Goal: Task Accomplishment & Management: Manage account settings

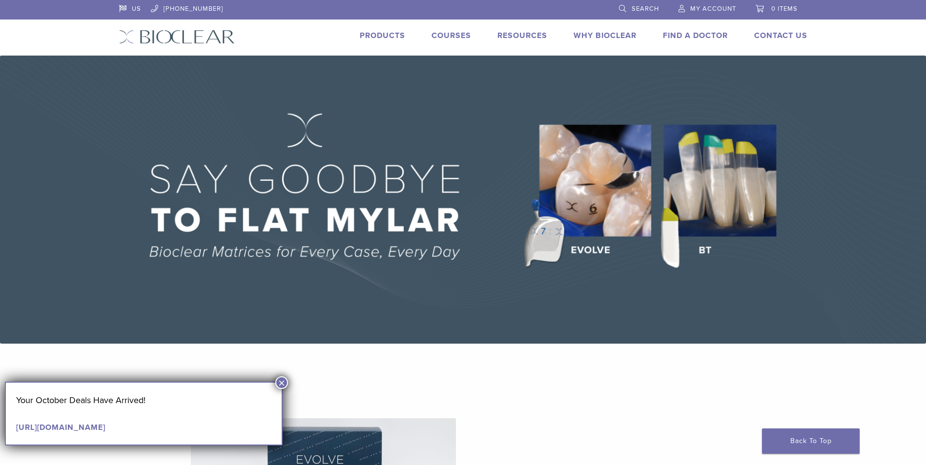
click at [719, 11] on span "My Account" at bounding box center [713, 9] width 46 height 8
